Goal: Task Accomplishment & Management: Use online tool/utility

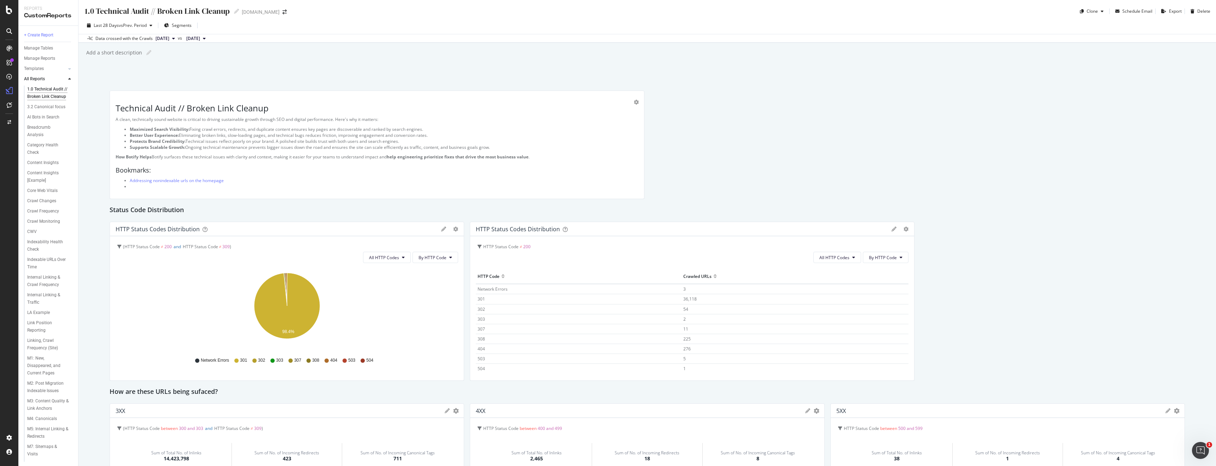
scroll to position [481, 0]
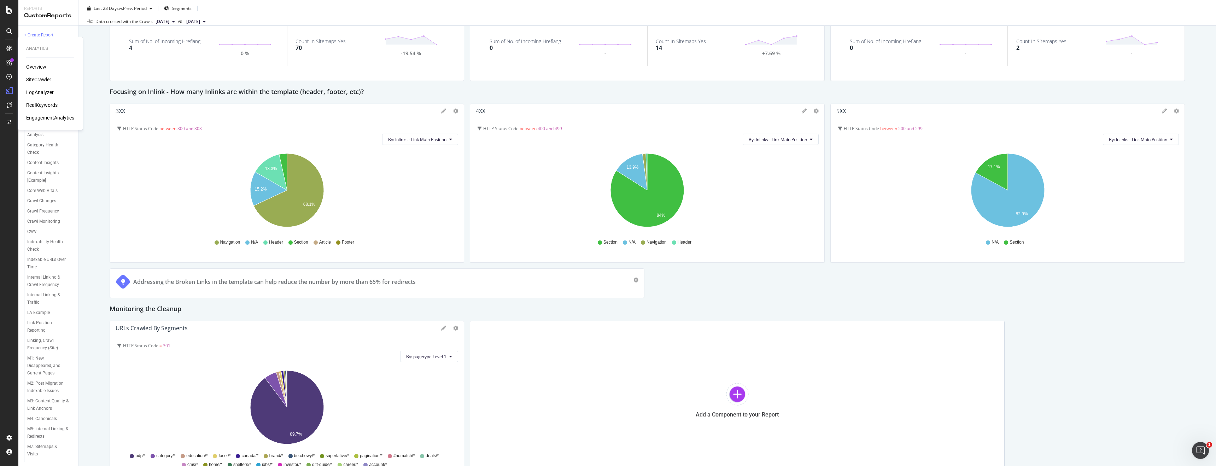
click at [45, 77] on div "SiteCrawler" at bounding box center [38, 79] width 25 height 7
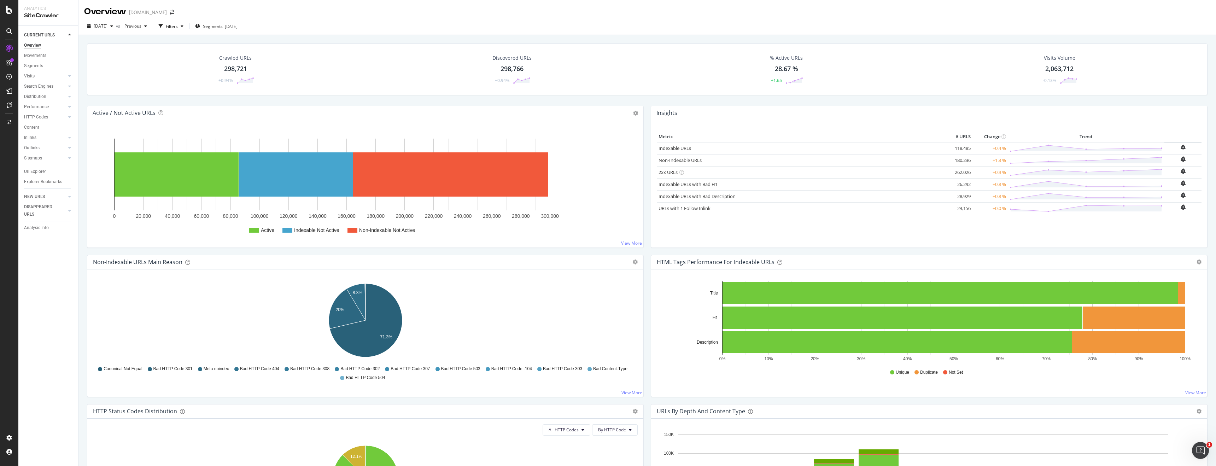
click at [234, 59] on div "Crawled URLs" at bounding box center [235, 57] width 33 height 7
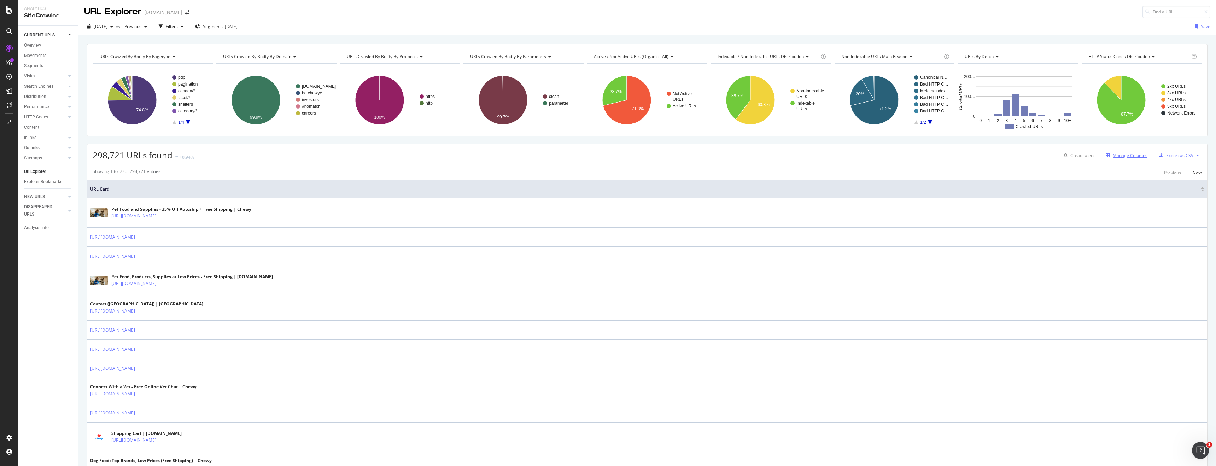
click at [1130, 158] on div "Manage Columns" at bounding box center [1129, 155] width 35 height 6
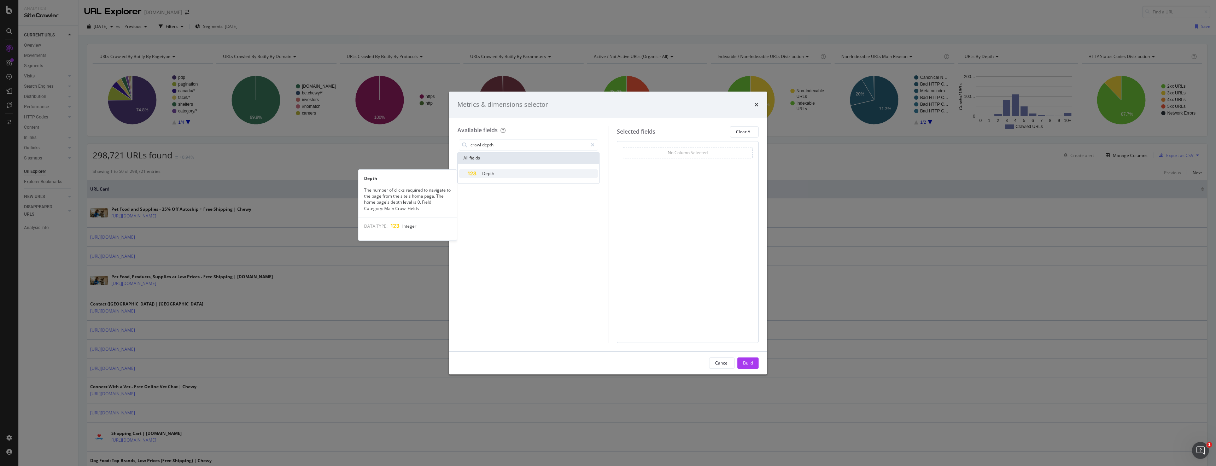
type input "crawl depth"
click at [577, 172] on div "Depth" at bounding box center [533, 173] width 130 height 8
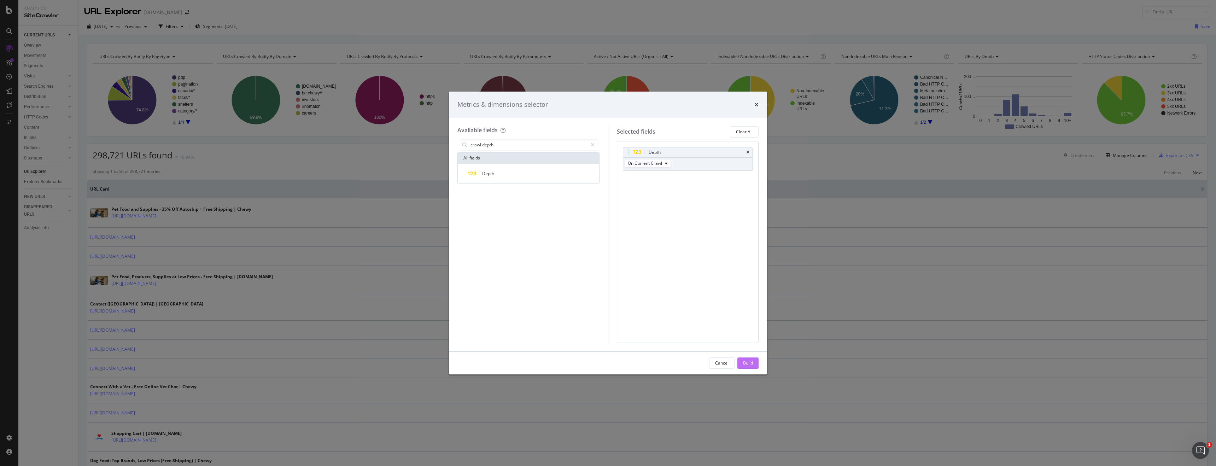
click at [751, 362] on div "Build" at bounding box center [748, 363] width 10 height 6
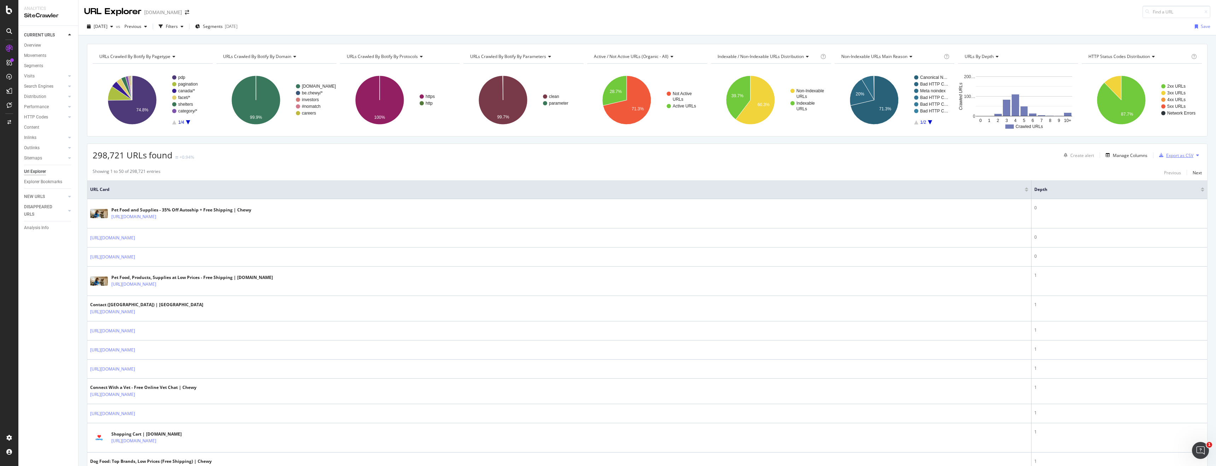
click at [1177, 157] on div "Export as CSV" at bounding box center [1179, 155] width 27 height 6
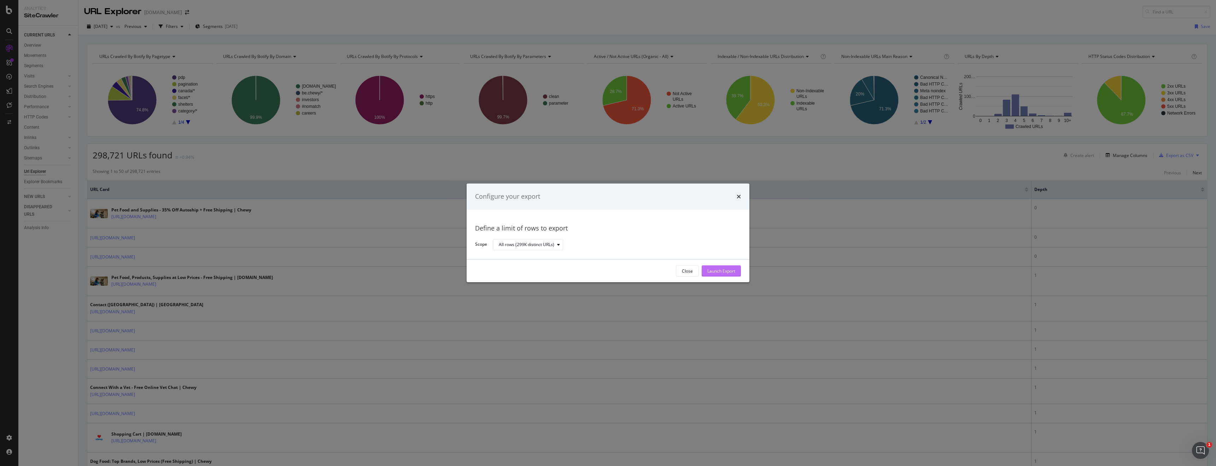
click at [723, 269] on div "Launch Export" at bounding box center [721, 271] width 28 height 6
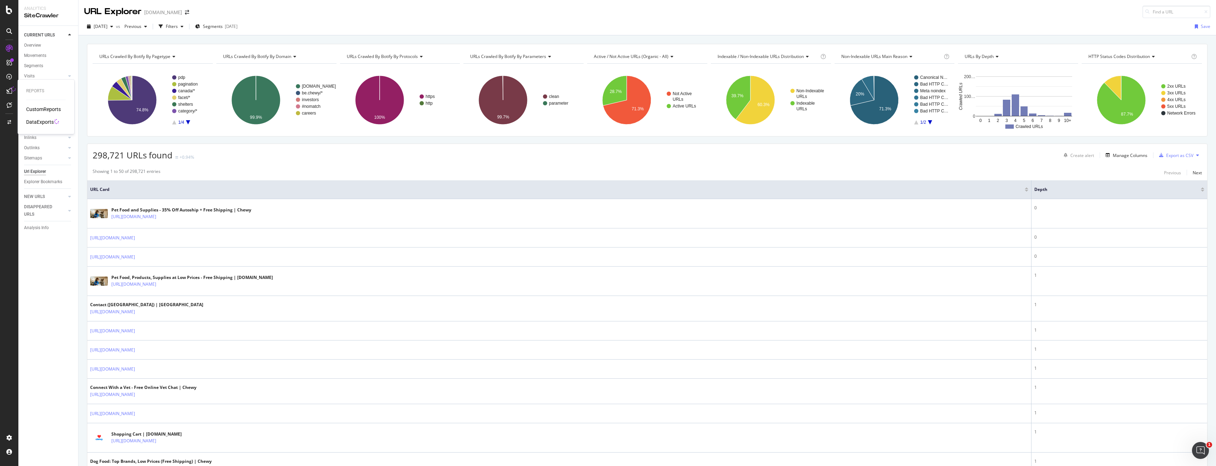
click at [42, 121] on div "DataExports" at bounding box center [40, 121] width 28 height 7
